Goal: Find specific page/section: Find specific page/section

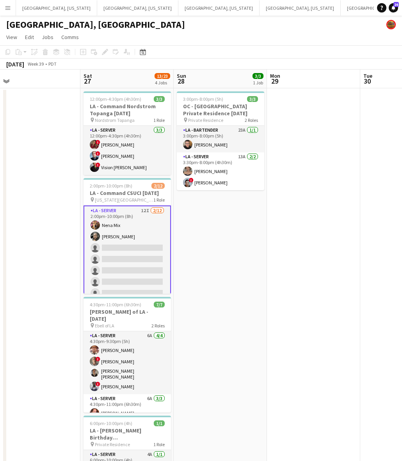
scroll to position [0, 199]
drag, startPoint x: 177, startPoint y: 317, endPoint x: 286, endPoint y: 306, distance: 109.5
click at [286, 306] on app-calendar-viewport "Wed 24 Thu 25 4/4 2 Jobs Fri 26 Sat 27 13/23 4 Jobs Sun 28 3/3 1 Job Mon 29 Tue…" at bounding box center [201, 352] width 402 height 564
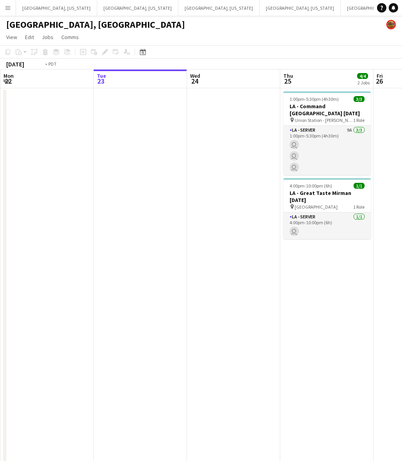
scroll to position [0, 235]
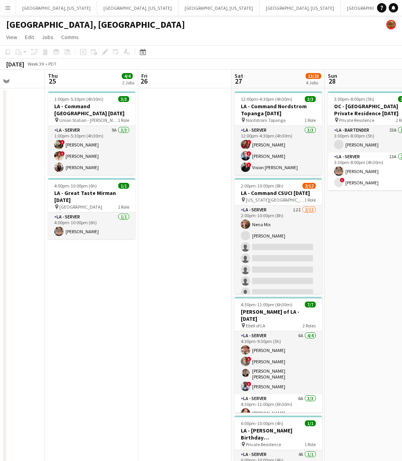
drag, startPoint x: 289, startPoint y: 296, endPoint x: -31, endPoint y: 370, distance: 328.7
click at [0, 370] on html "Menu Boards Boards Boards All jobs Status Workforce Workforce My Workforce Recr…" at bounding box center [201, 317] width 402 height 634
